Goal: Transaction & Acquisition: Purchase product/service

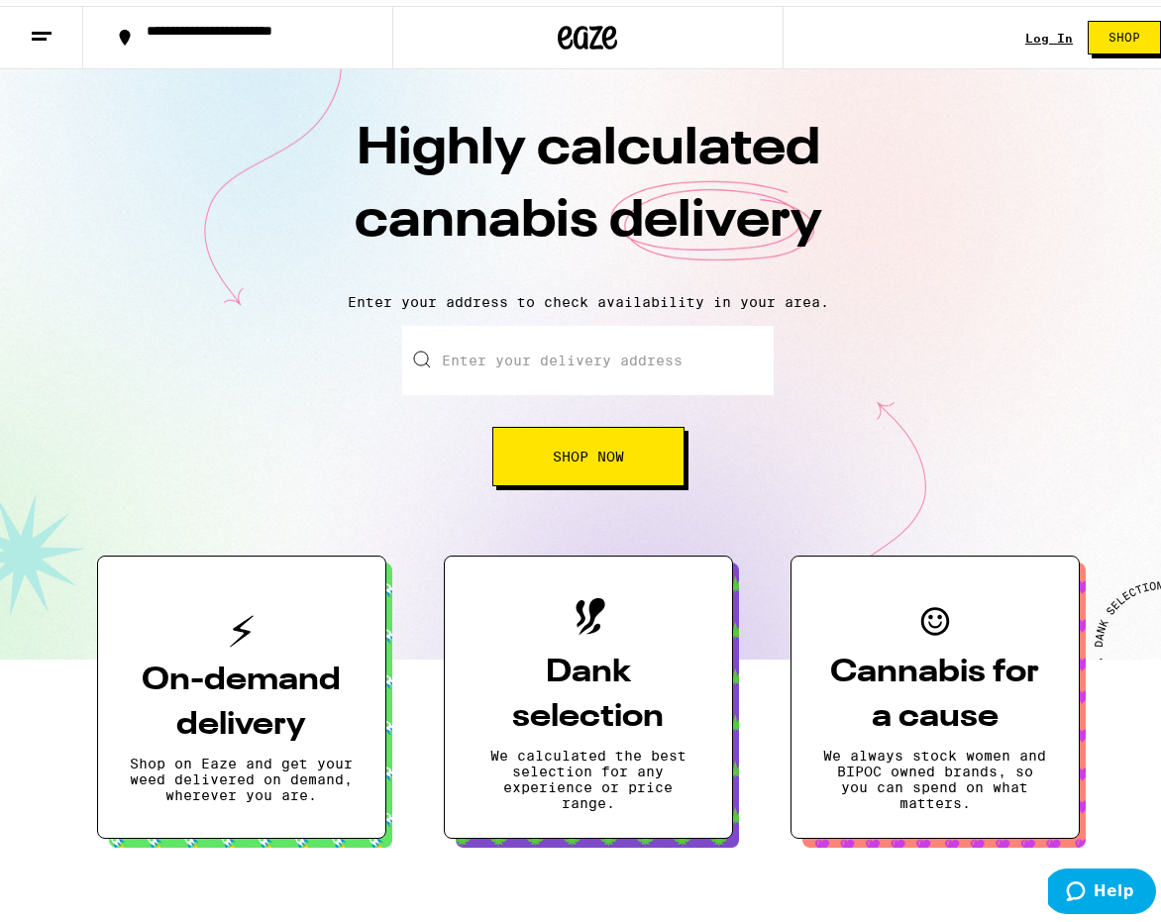
click at [726, 349] on input "Enter your delivery address" at bounding box center [587, 354] width 371 height 69
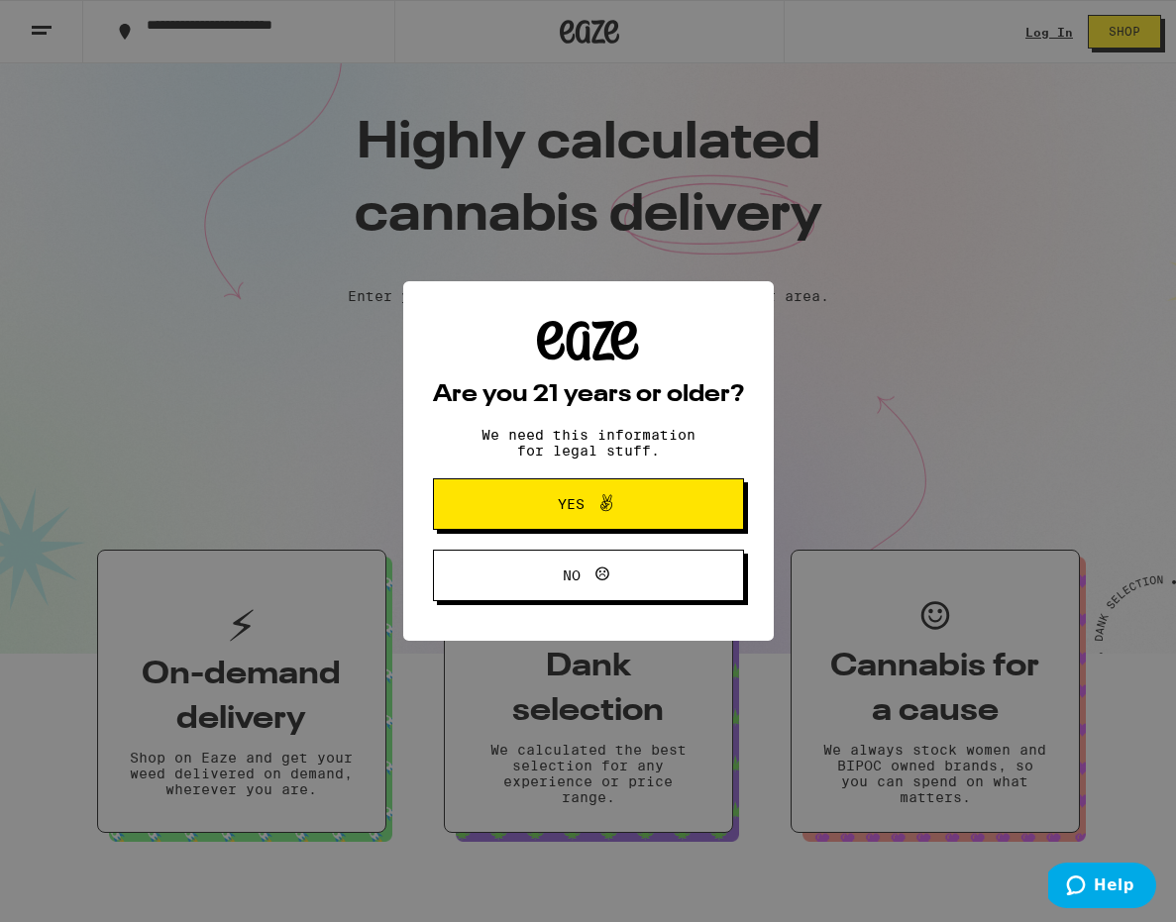
click at [685, 508] on button "Yes" at bounding box center [588, 503] width 311 height 51
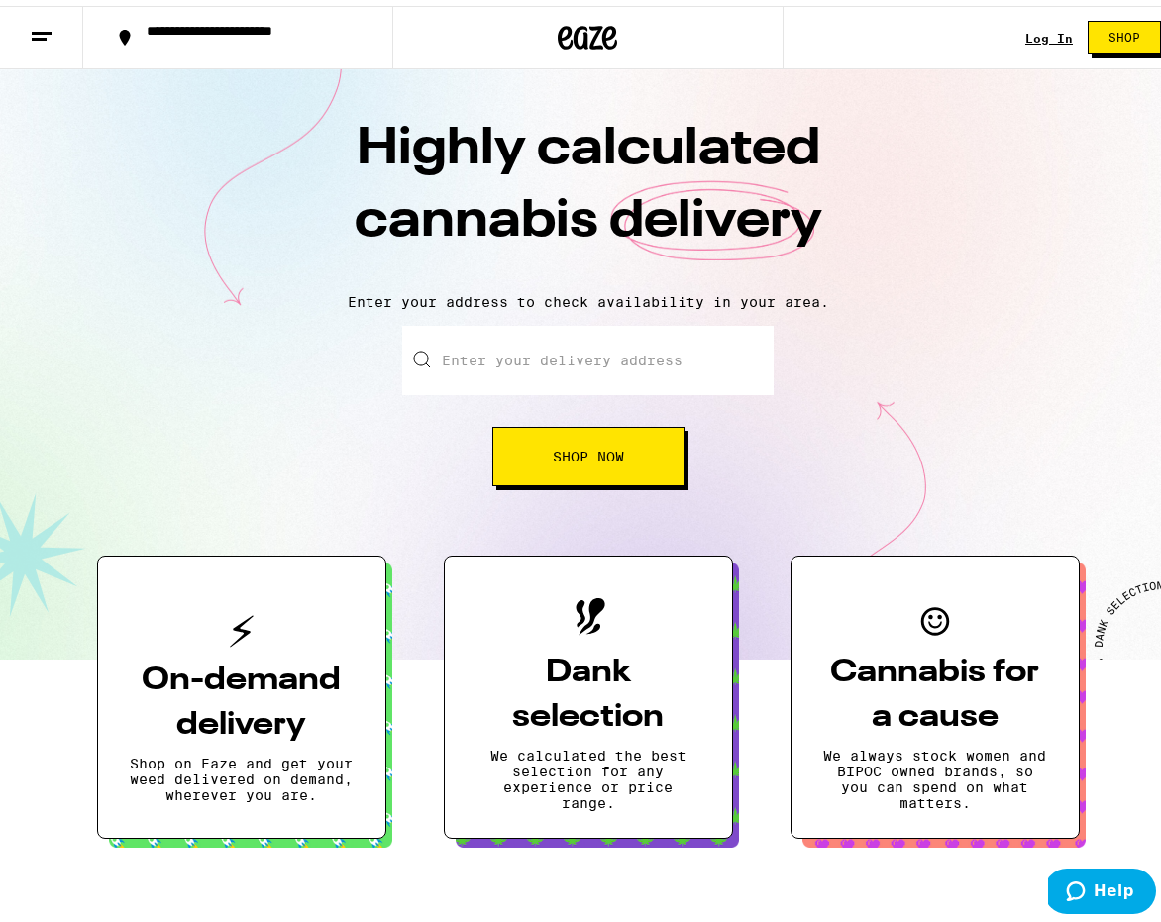
click at [657, 363] on input "Enter your delivery address" at bounding box center [587, 354] width 371 height 69
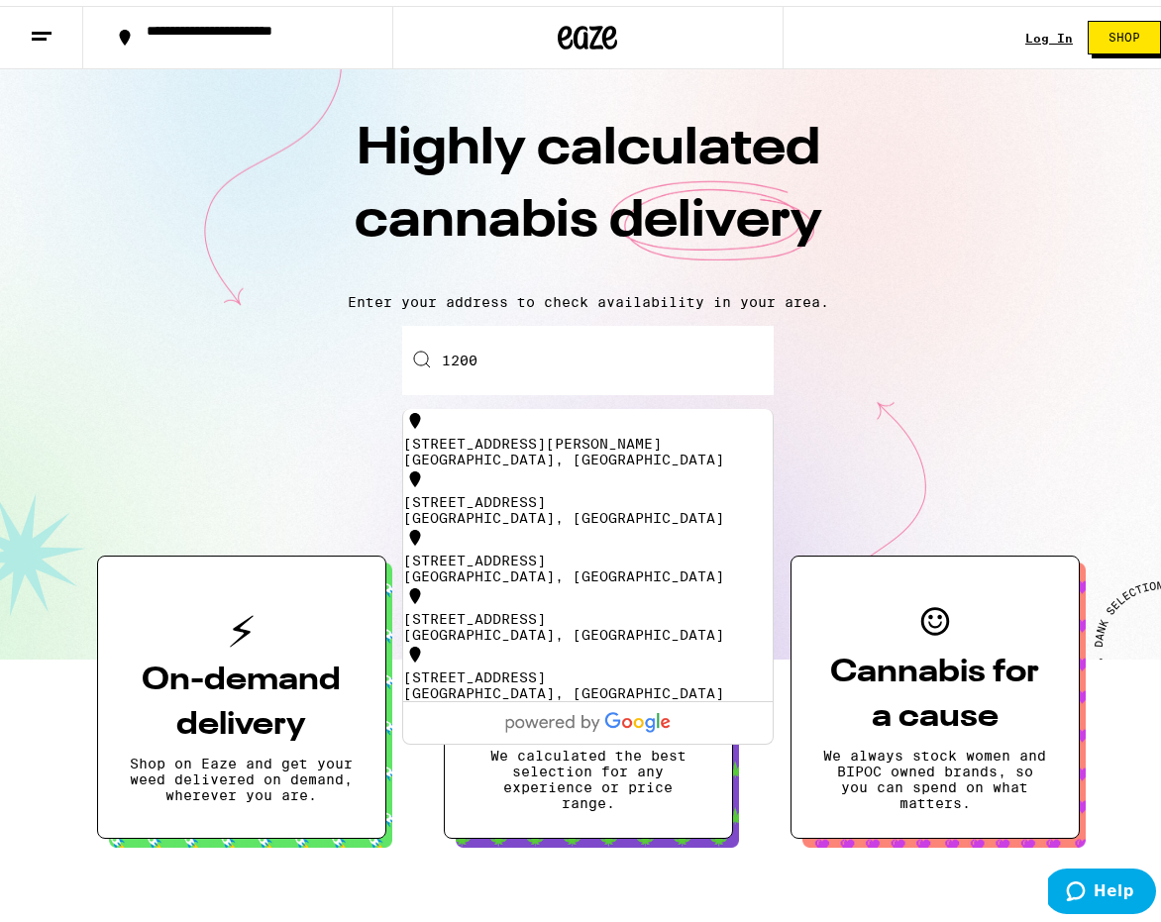
click at [719, 451] on div "1200 South Figueroa Street Los Angeles, CA" at bounding box center [587, 446] width 369 height 32
type input "1200 South Figueroa Street, Los Angeles, CA"
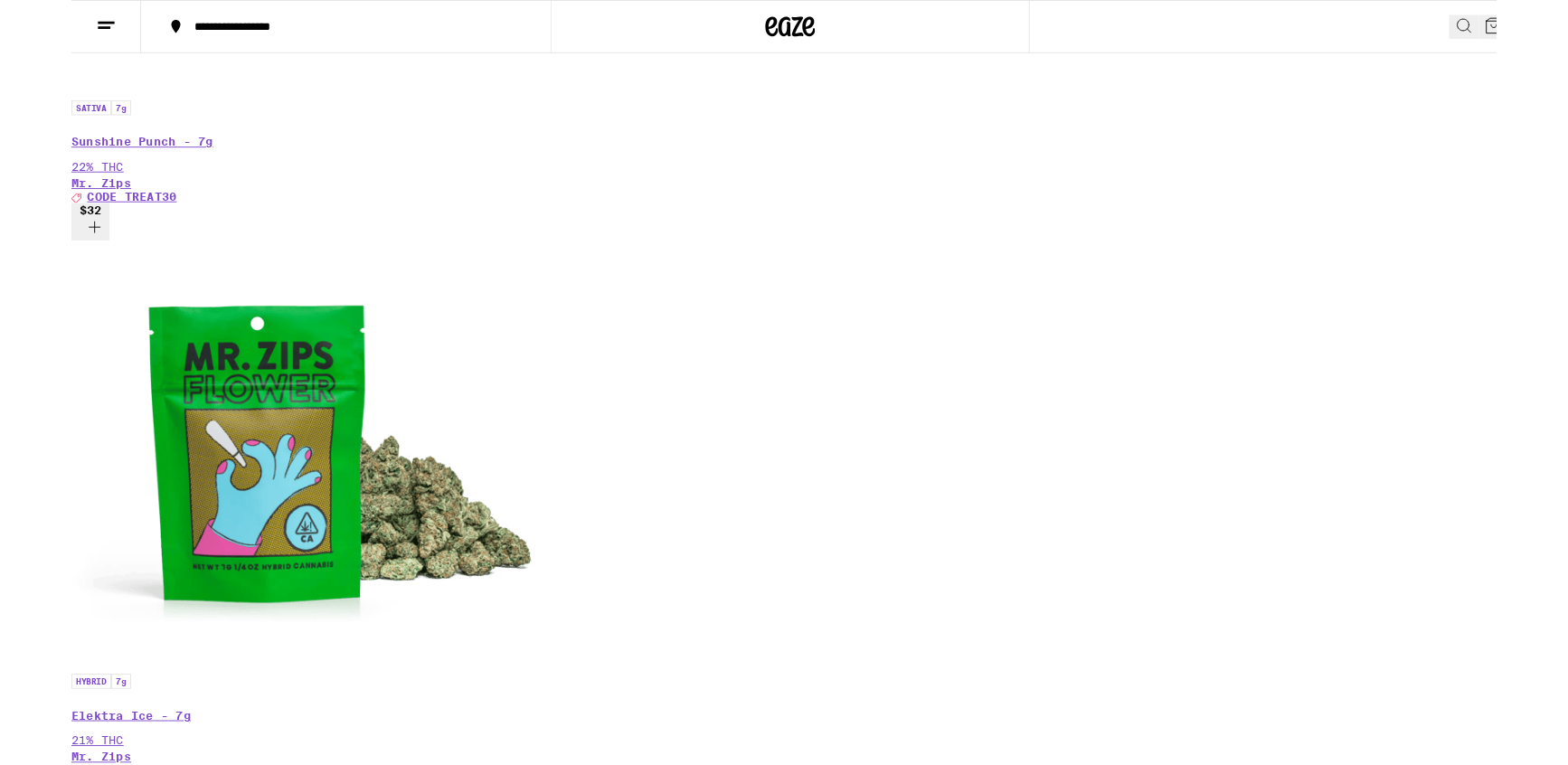
scroll to position [780, 0]
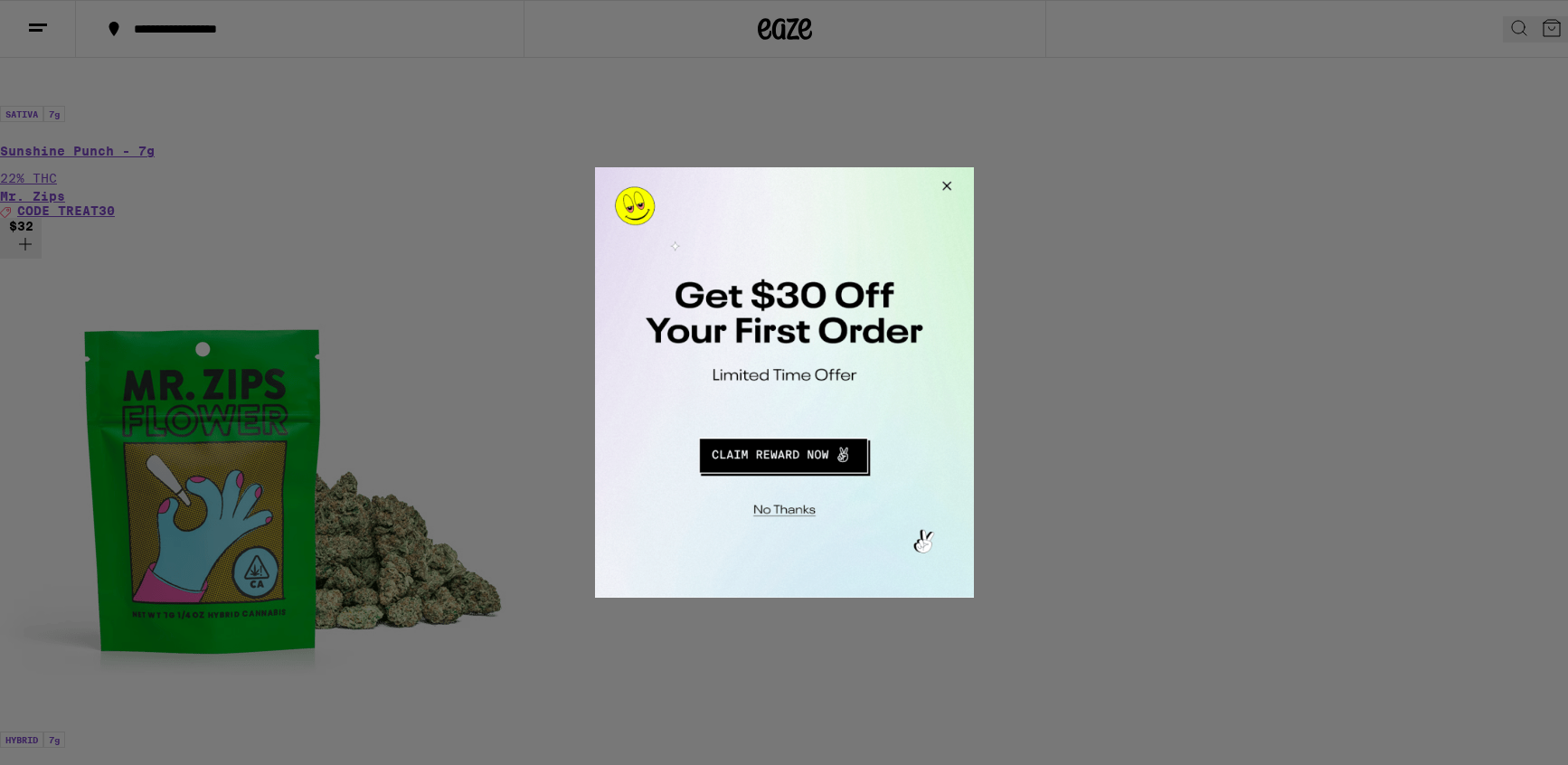
click at [824, 465] on button "Redirect to URL" at bounding box center [782, 453] width 315 height 44
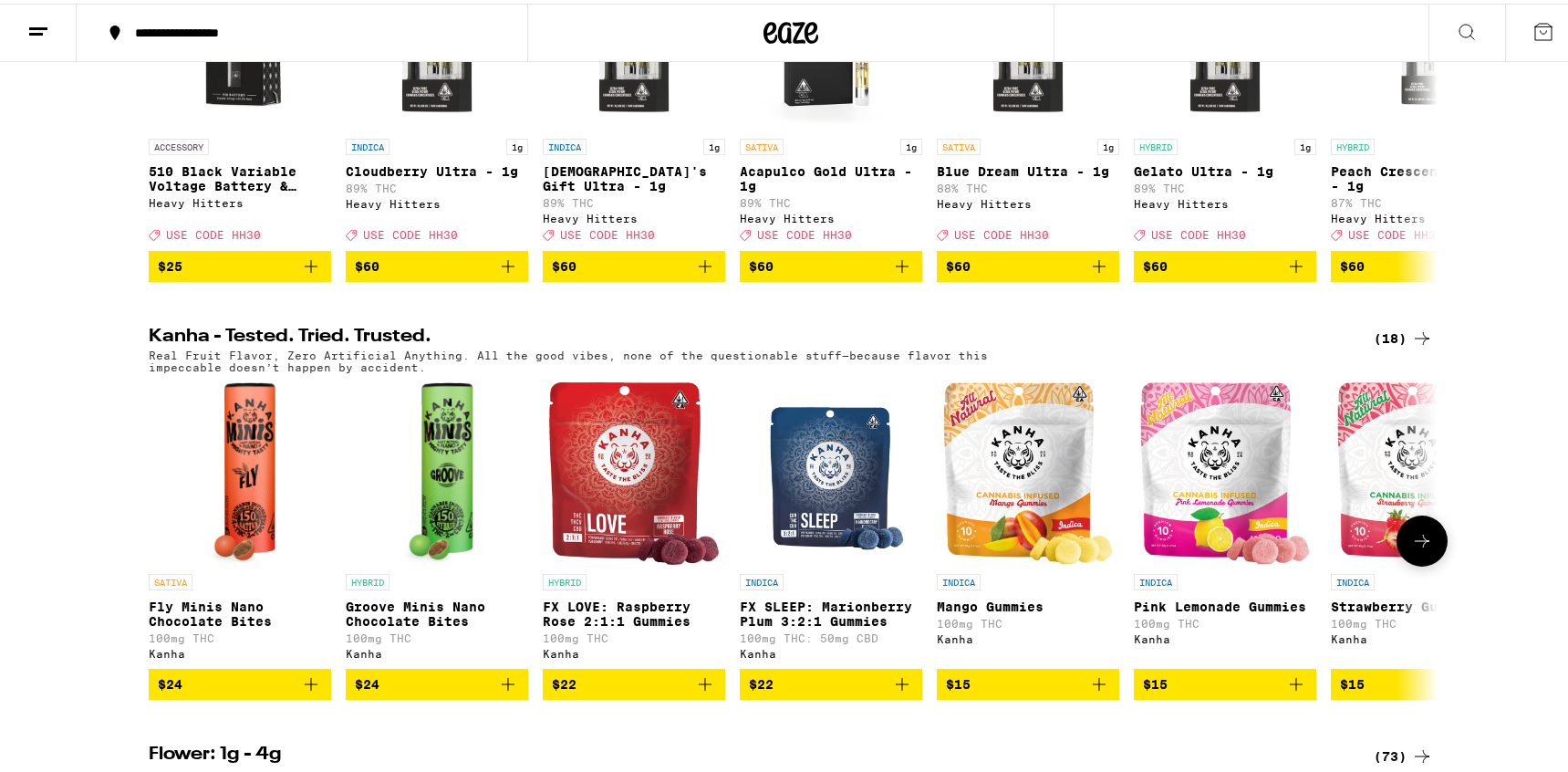
click at [1426, 548] on icon at bounding box center [1422, 537] width 22 height 22
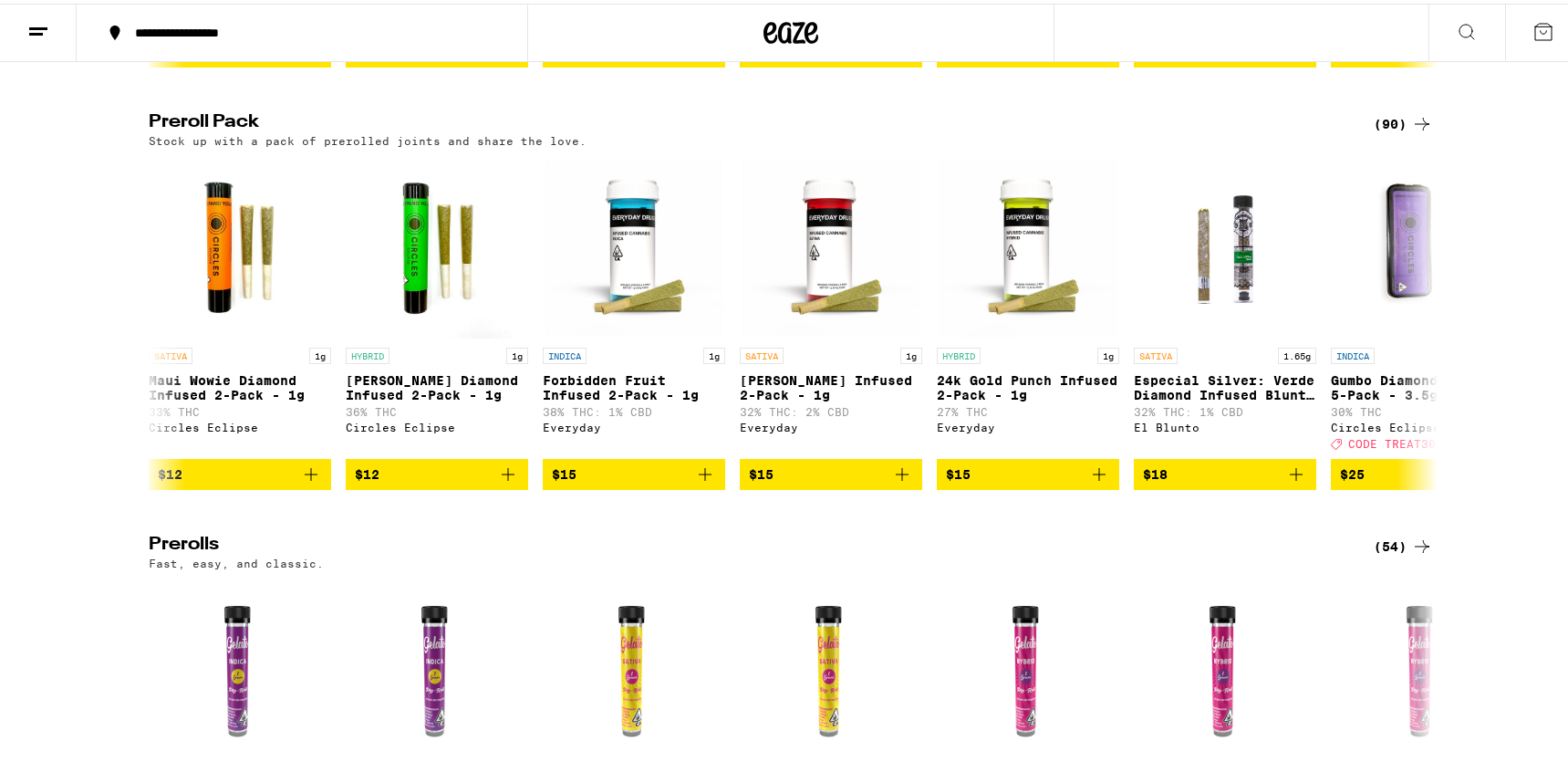
scroll to position [2603, 0]
